Goal: Task Accomplishment & Management: Complete application form

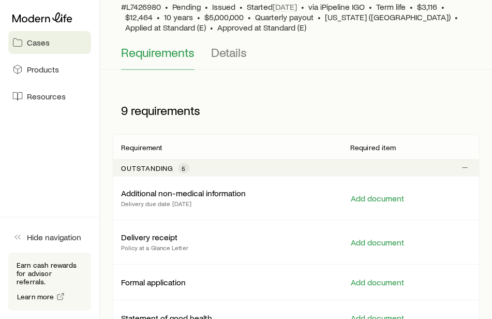
scroll to position [103, 0]
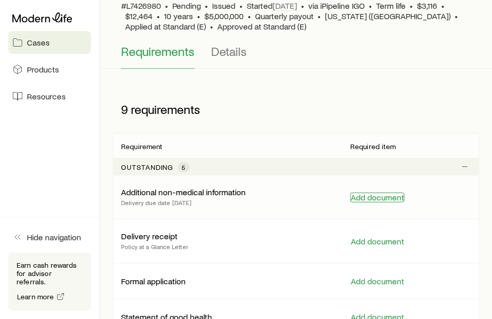
click at [382, 194] on button "Add document" at bounding box center [377, 197] width 54 height 10
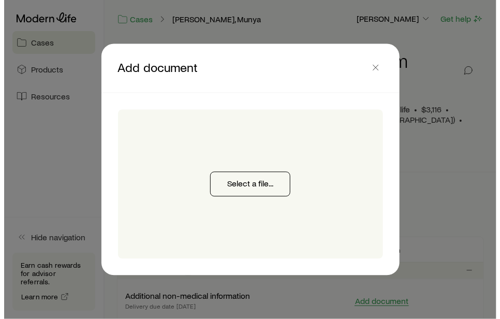
scroll to position [0, 0]
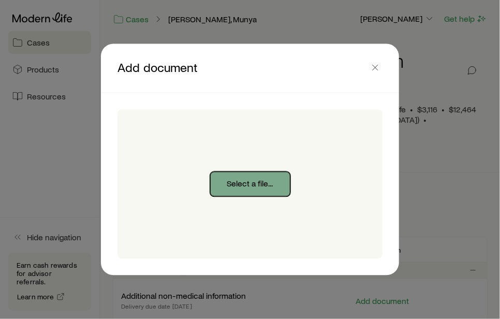
click at [274, 179] on button "Select a file..." at bounding box center [250, 184] width 80 height 25
click at [240, 180] on button "Select a file..." at bounding box center [250, 184] width 80 height 25
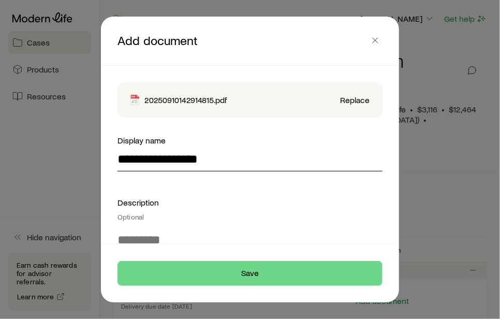
type input "**********"
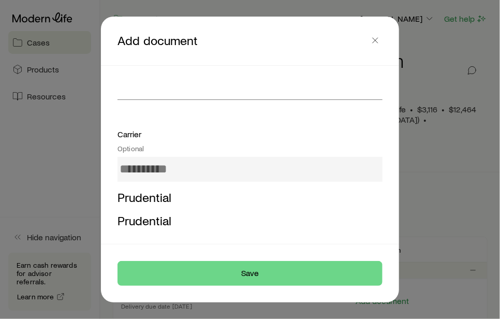
scroll to position [207, 0]
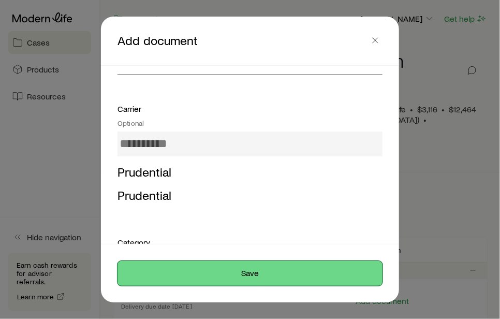
click at [247, 269] on button "Save" at bounding box center [249, 273] width 265 height 25
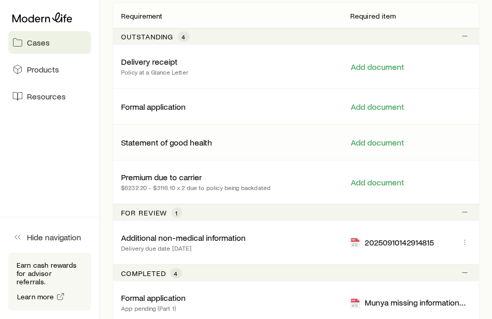
scroll to position [234, 0]
click at [135, 62] on p "Delivery receipt" at bounding box center [149, 61] width 56 height 10
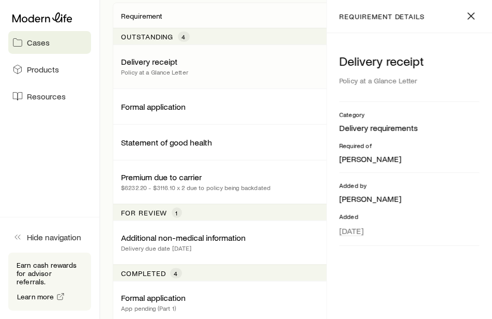
click at [78, 139] on aside "Cases Products Resources Hide navigation Earn cash rewards for advisor referral…" at bounding box center [50, 159] width 100 height 319
